Goal: Information Seeking & Learning: Learn about a topic

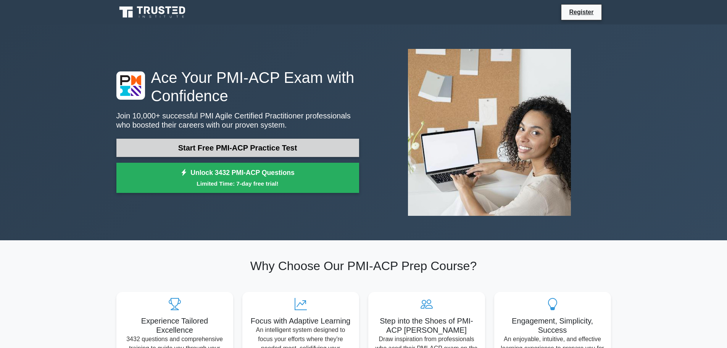
click at [264, 147] on link "Start Free PMI-ACP Practice Test" at bounding box center [237, 148] width 243 height 18
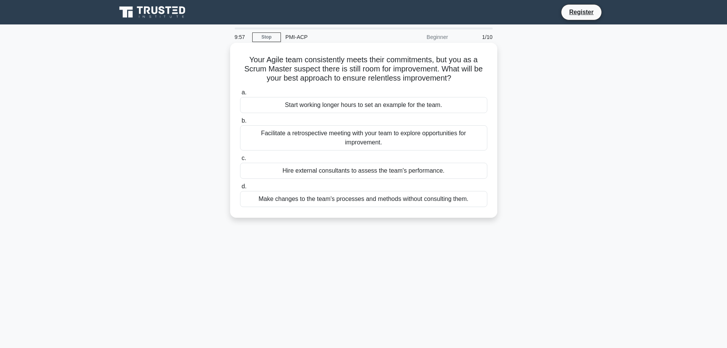
click at [346, 134] on div "Facilitate a retrospective meeting with your team to explore opportunities for …" at bounding box center [363, 137] width 247 height 25
click at [240, 123] on input "b. Facilitate a retrospective meeting with your team to explore opportunities f…" at bounding box center [240, 120] width 0 height 5
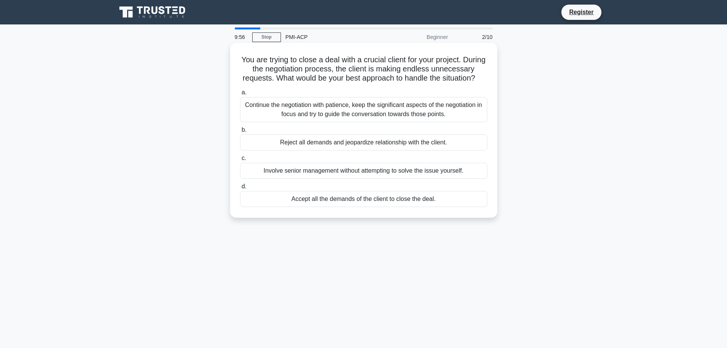
click at [341, 116] on div "Continue the negotiation with patience, keep the significant aspects of the neg…" at bounding box center [363, 109] width 247 height 25
click at [332, 140] on label "b. Reject all demands and jeopardize relationship with the client." at bounding box center [363, 137] width 247 height 25
click at [240, 132] on input "b. Reject all demands and jeopardize relationship with the client." at bounding box center [240, 129] width 0 height 5
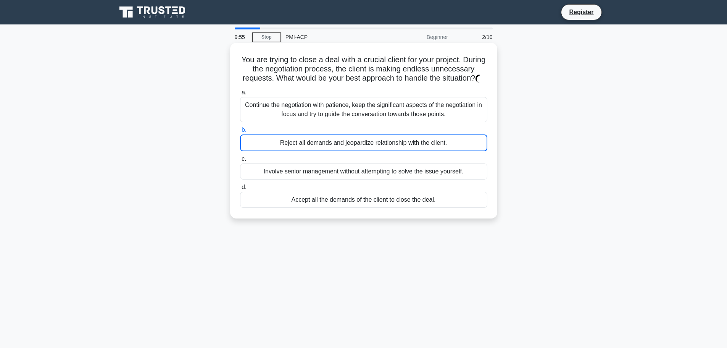
click at [332, 117] on div "Continue the negotiation with patience, keep the significant aspects of the neg…" at bounding box center [363, 109] width 247 height 25
